Goal: Find specific page/section: Find specific page/section

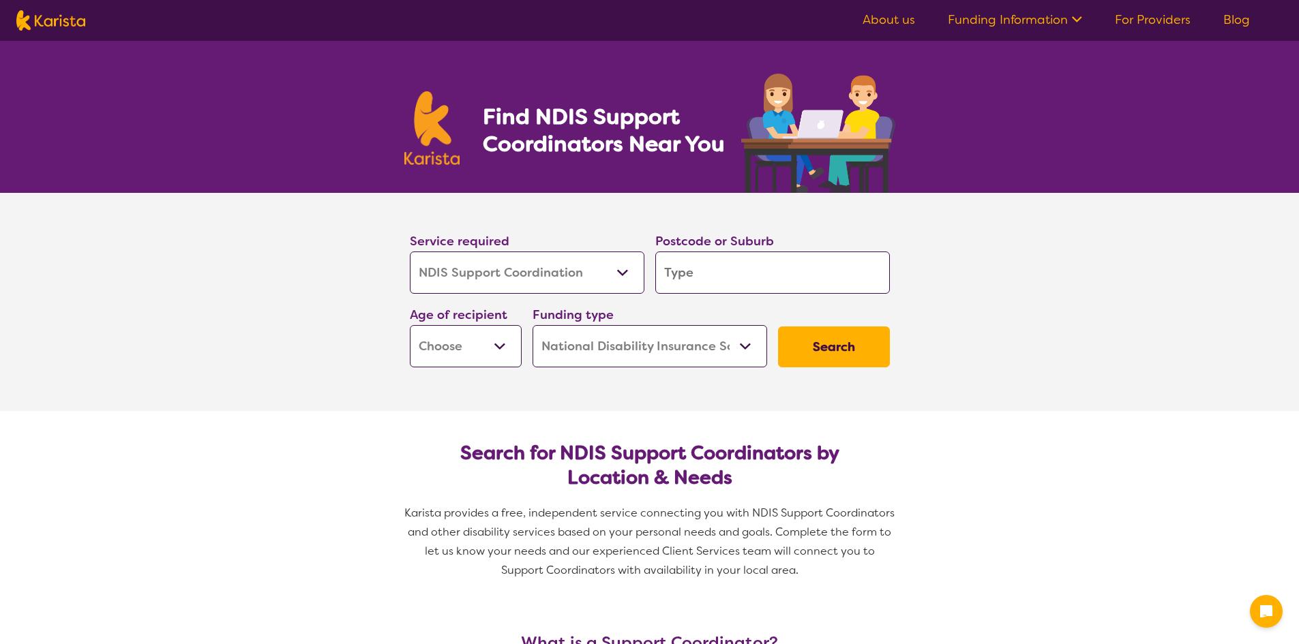
select select "NDIS Support Coordination"
select select "NDIS"
select select "NDIS Support Coordination"
select select "NDIS"
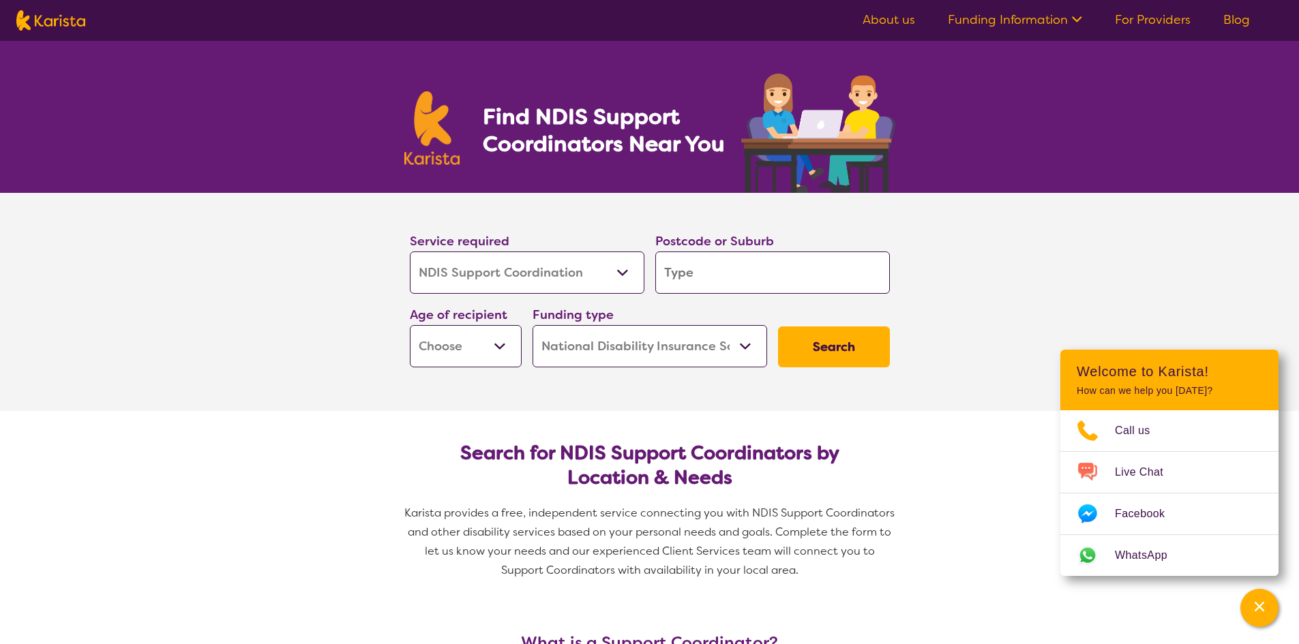
click at [694, 278] on input "search" at bounding box center [772, 273] width 235 height 42
type input "6056"
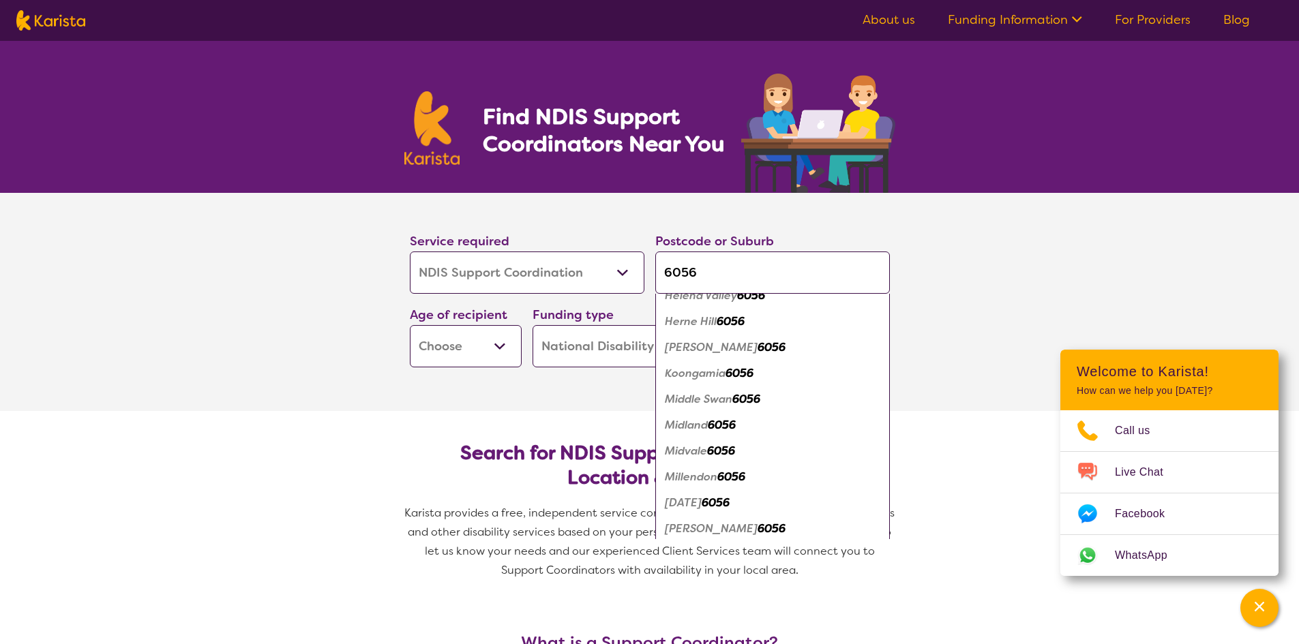
scroll to position [136, 0]
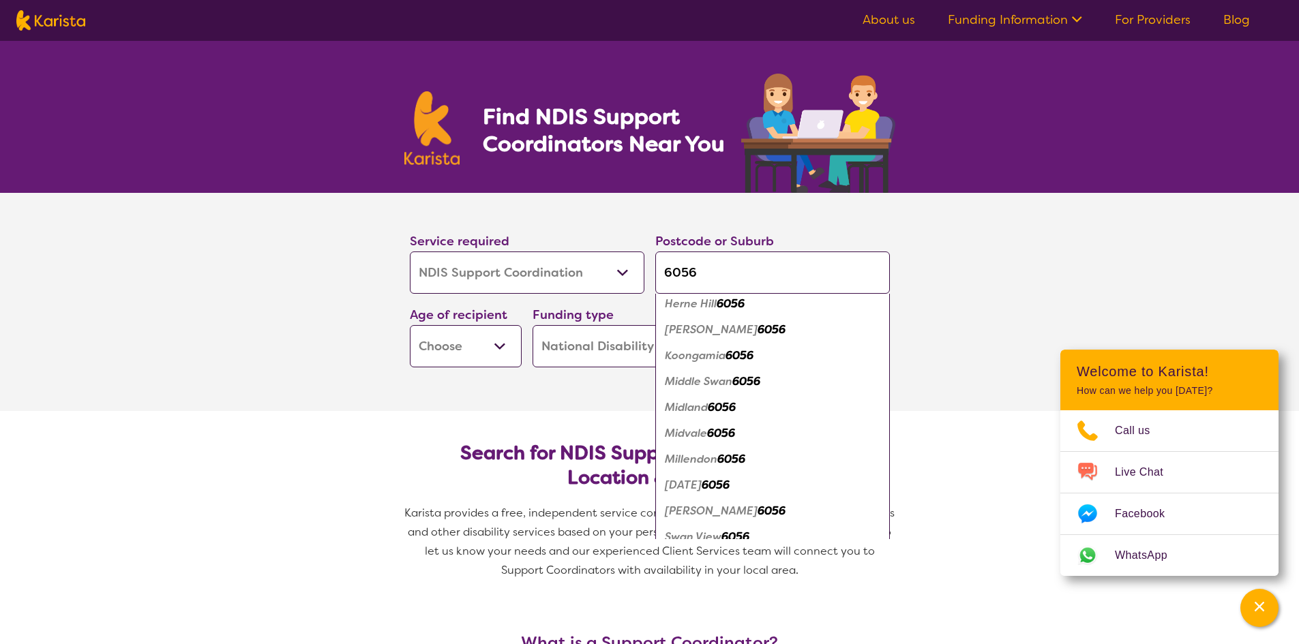
click at [687, 436] on em "Midvale" at bounding box center [686, 433] width 42 height 14
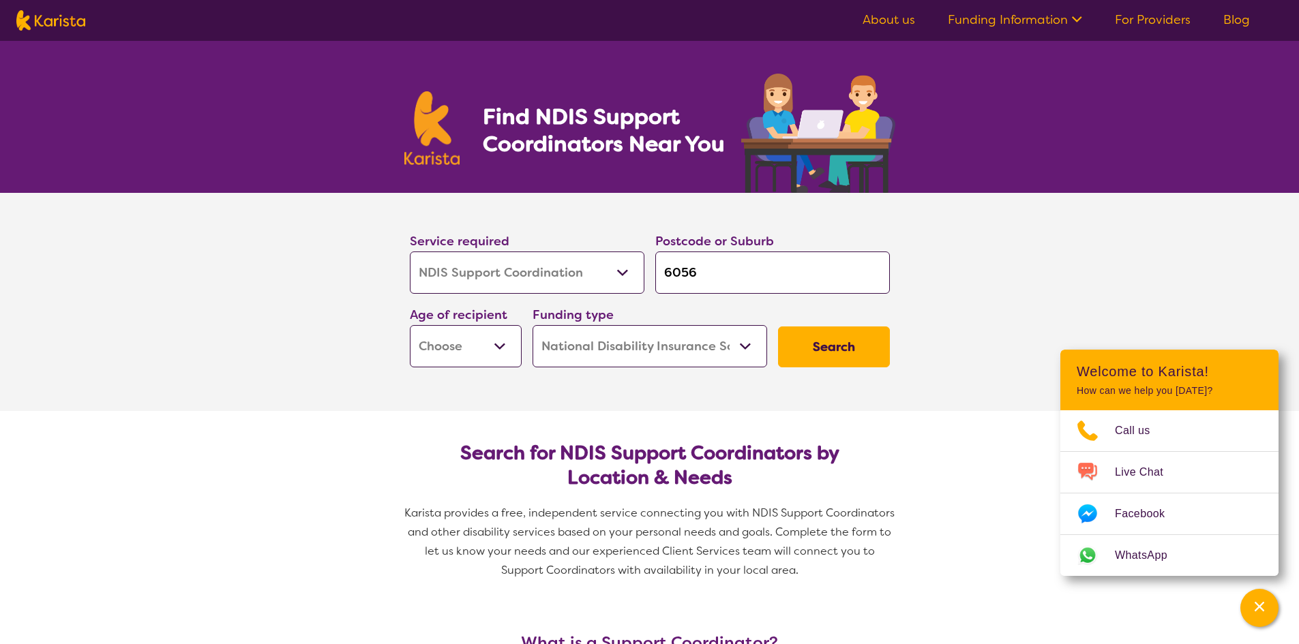
click at [876, 364] on button "Search" at bounding box center [834, 347] width 112 height 41
click at [493, 333] on select "Early Childhood - 0 to 9 Child - 10 to 11 Adolescent - 12 to 17 Adult - 18 to 6…" at bounding box center [466, 346] width 112 height 42
select select "AD"
click at [410, 325] on select "Early Childhood - 0 to 9 Child - 10 to 11 Adolescent - 12 to 17 Adult - 18 to 6…" at bounding box center [466, 346] width 112 height 42
select select "AD"
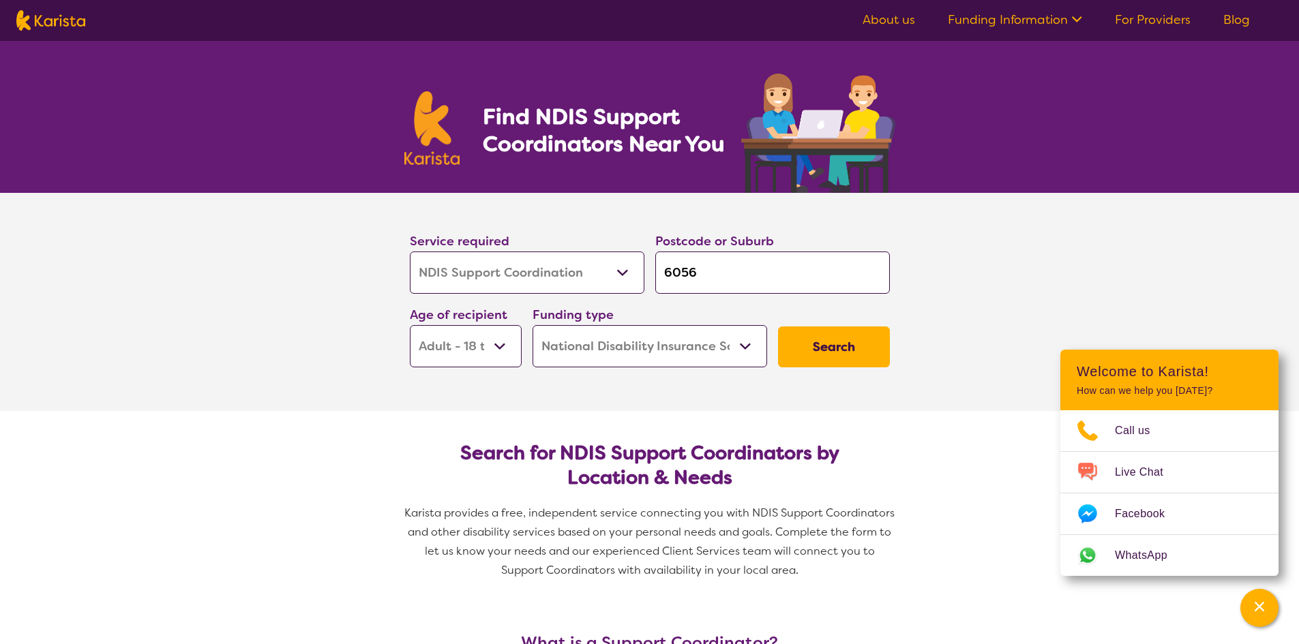
click at [842, 351] on button "Search" at bounding box center [834, 347] width 112 height 41
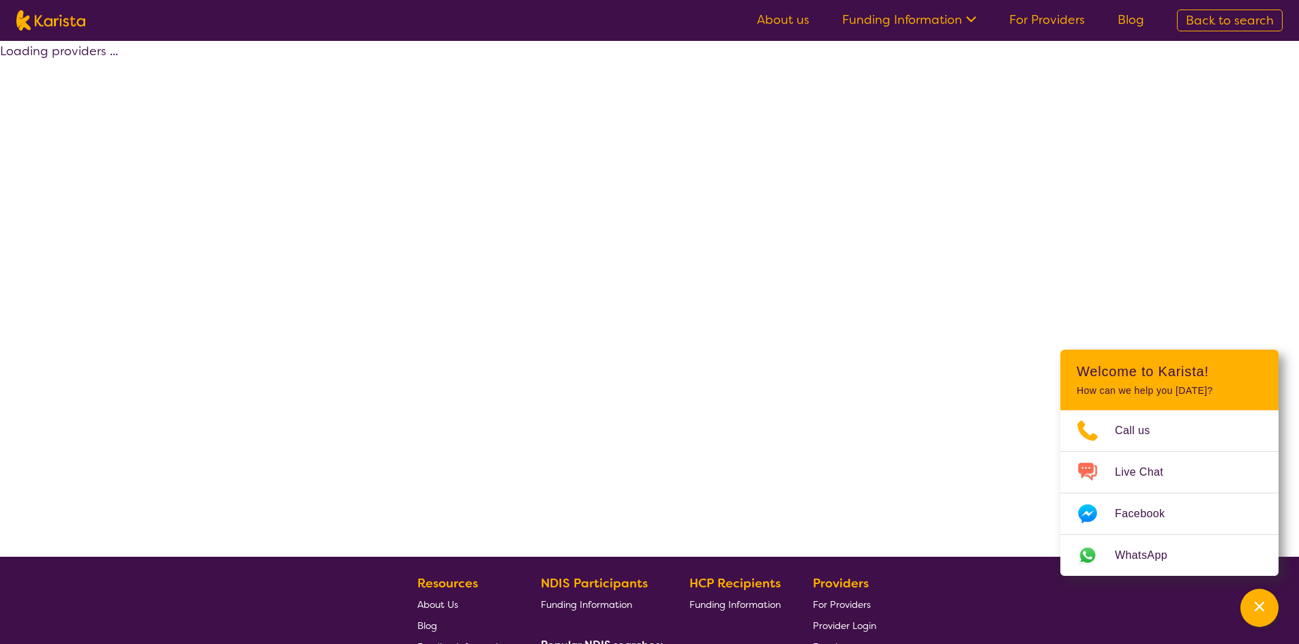
select select "by_score"
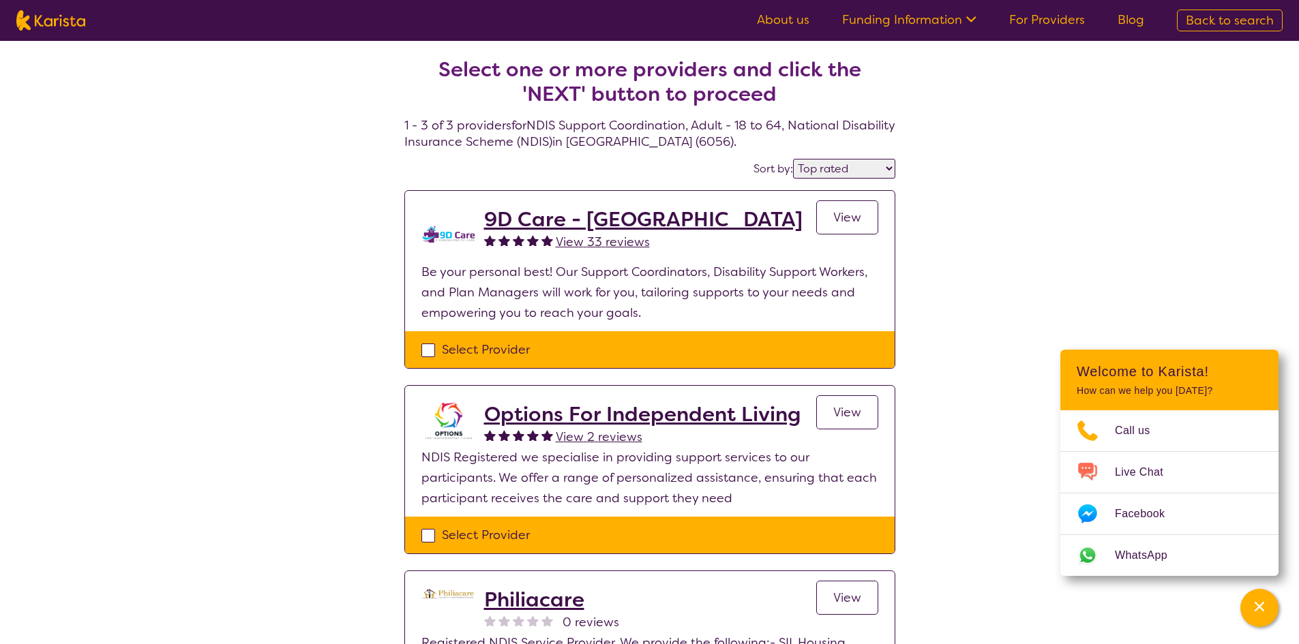
click at [524, 215] on h2 "9D Care - [GEOGRAPHIC_DATA]" at bounding box center [643, 219] width 318 height 25
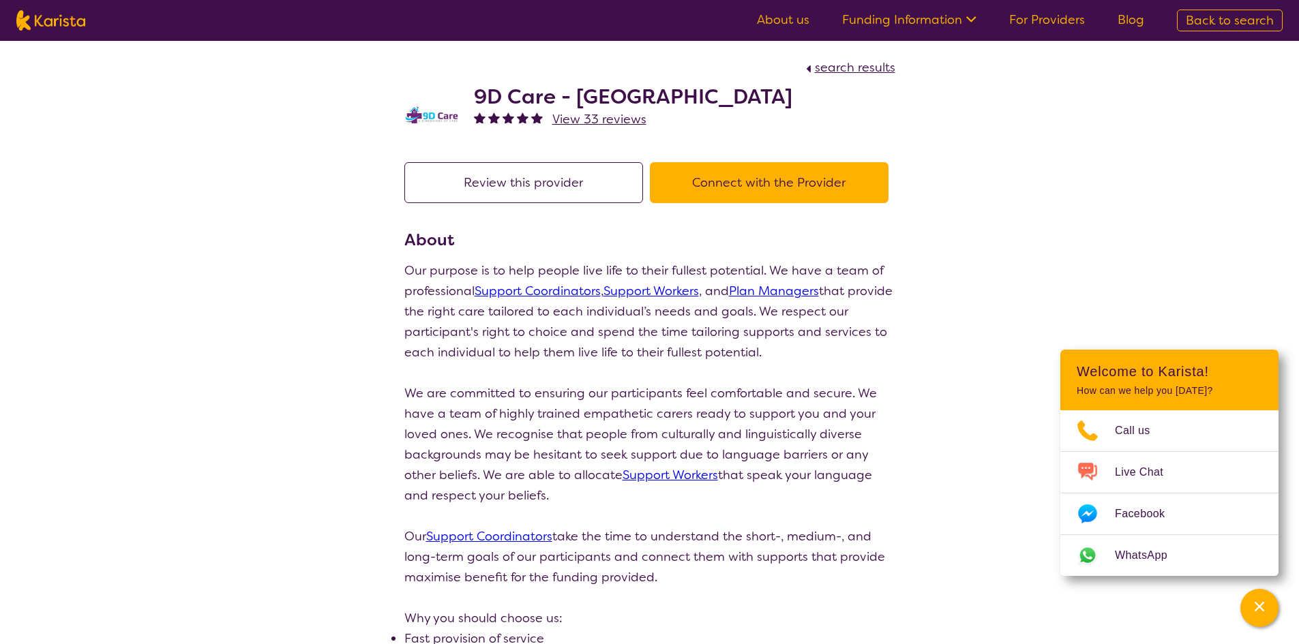
click at [562, 189] on button "Review this provider" at bounding box center [523, 182] width 239 height 41
click at [678, 174] on button "Connect with the Provider" at bounding box center [769, 182] width 239 height 41
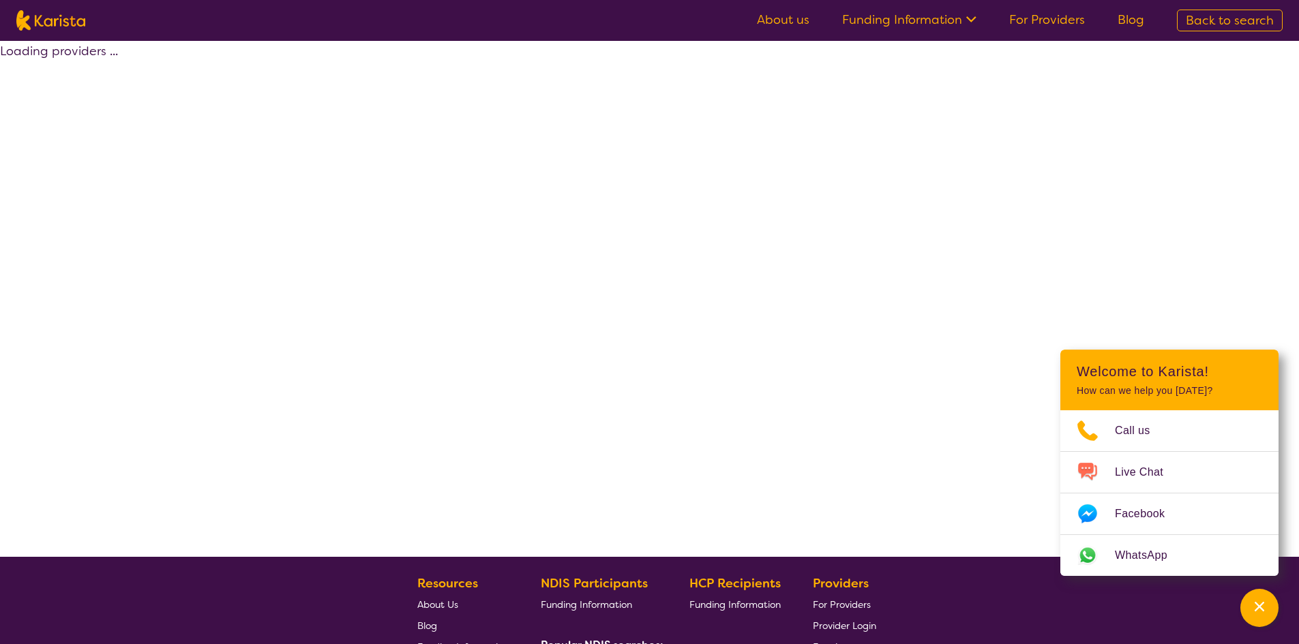
select select "by_score"
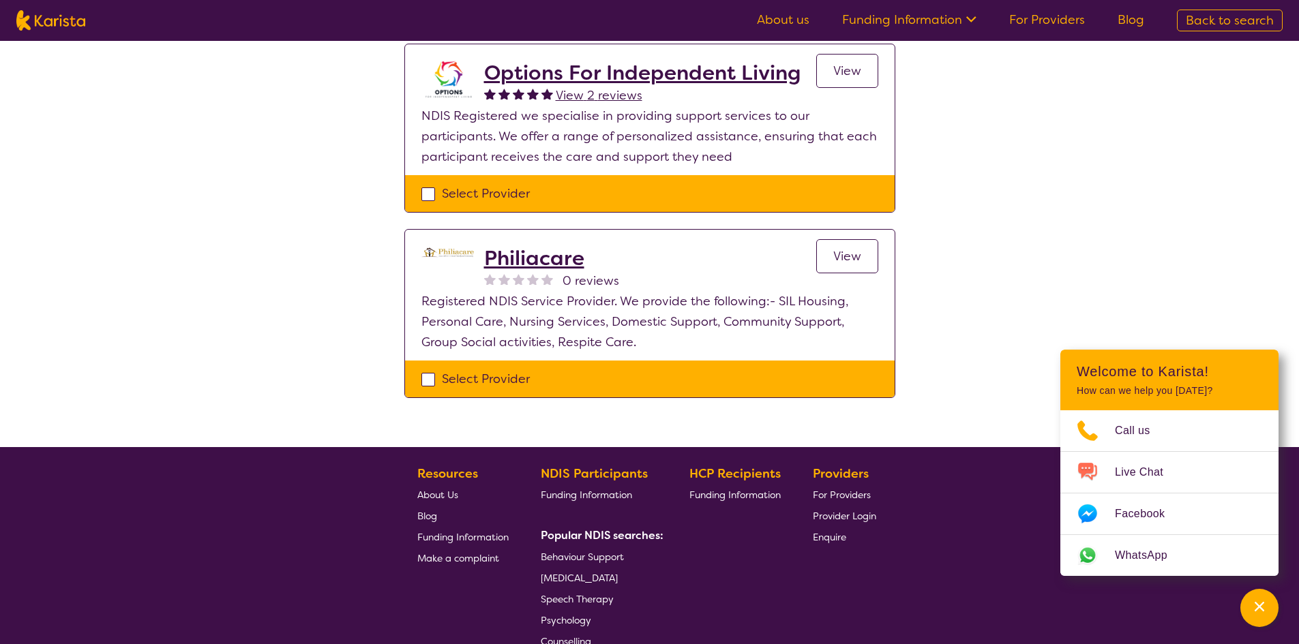
scroll to position [409, 0]
